Goal: Information Seeking & Learning: Learn about a topic

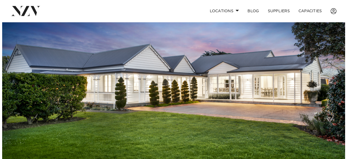
scroll to position [54, 0]
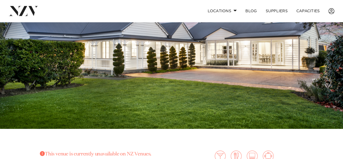
click at [212, 55] on img at bounding box center [171, 48] width 343 height 161
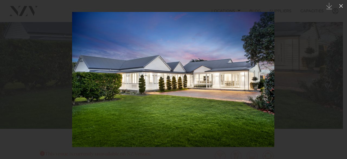
click at [262, 75] on img at bounding box center [173, 79] width 202 height 135
click at [264, 91] on img at bounding box center [173, 79] width 202 height 135
click at [287, 88] on div at bounding box center [173, 79] width 347 height 159
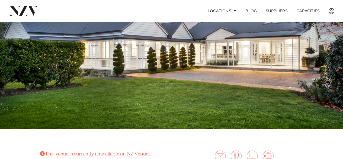
click at [328, 76] on img at bounding box center [171, 48] width 343 height 161
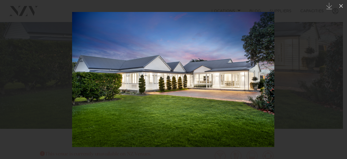
click at [328, 76] on div at bounding box center [173, 79] width 347 height 159
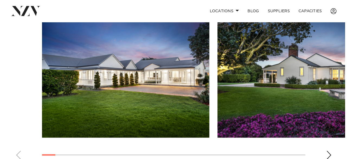
scroll to position [380, 0]
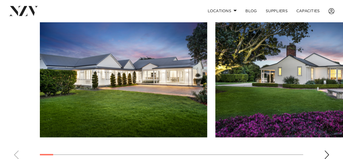
click at [101, 81] on img "1 / 30" at bounding box center [123, 75] width 167 height 123
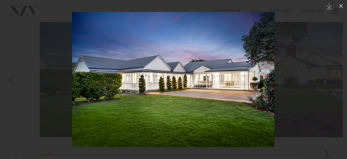
click at [298, 79] on div at bounding box center [173, 79] width 347 height 159
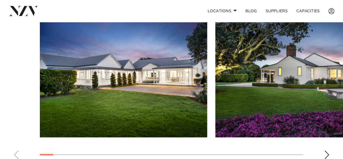
click at [304, 99] on img "2 / 30" at bounding box center [299, 75] width 167 height 123
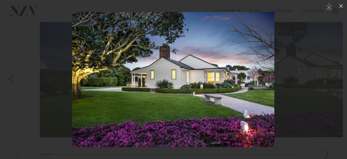
click at [307, 95] on div at bounding box center [173, 79] width 347 height 159
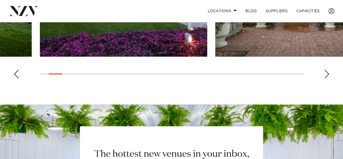
scroll to position [461, 0]
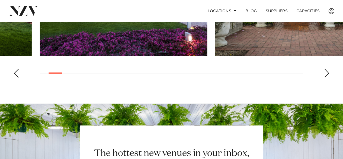
click at [328, 73] on div "Next slide" at bounding box center [326, 73] width 5 height 9
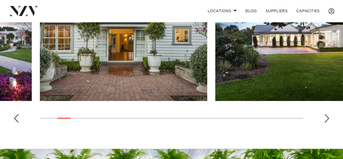
scroll to position [380, 0]
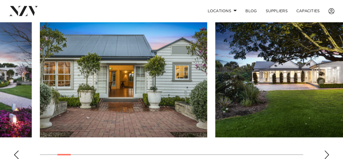
click at [324, 150] on swiper-container at bounding box center [171, 88] width 343 height 149
click at [329, 153] on div "Next slide" at bounding box center [326, 154] width 5 height 9
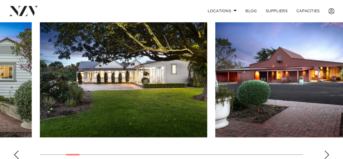
click at [329, 153] on div "Next slide" at bounding box center [326, 154] width 5 height 9
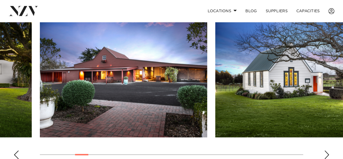
click at [329, 153] on div "Next slide" at bounding box center [326, 154] width 5 height 9
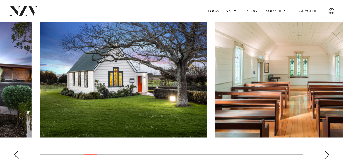
click at [329, 153] on div "Next slide" at bounding box center [326, 154] width 5 height 9
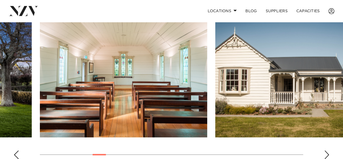
click at [329, 153] on div "Next slide" at bounding box center [326, 154] width 5 height 9
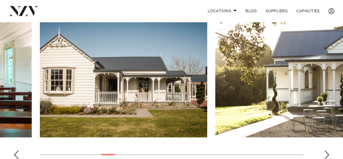
click at [329, 153] on div "Next slide" at bounding box center [326, 154] width 5 height 9
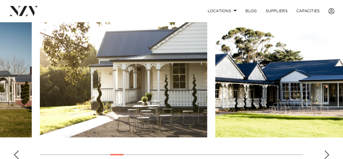
click at [329, 153] on div "Next slide" at bounding box center [326, 154] width 5 height 9
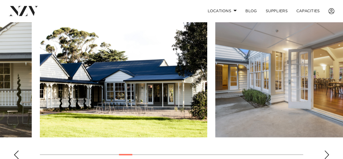
click at [329, 153] on div "Next slide" at bounding box center [326, 154] width 5 height 9
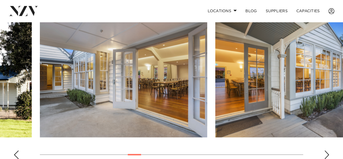
click at [329, 153] on div "Next slide" at bounding box center [326, 154] width 5 height 9
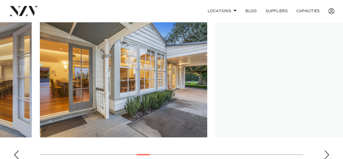
click at [329, 153] on div "Next slide" at bounding box center [326, 154] width 5 height 9
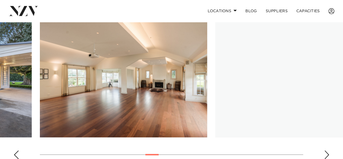
click at [329, 153] on div "Next slide" at bounding box center [326, 154] width 5 height 9
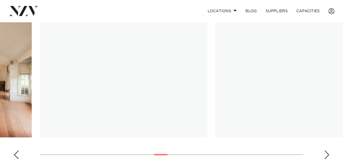
click at [329, 153] on div "Next slide" at bounding box center [326, 154] width 5 height 9
